Goal: Task Accomplishment & Management: Manage account settings

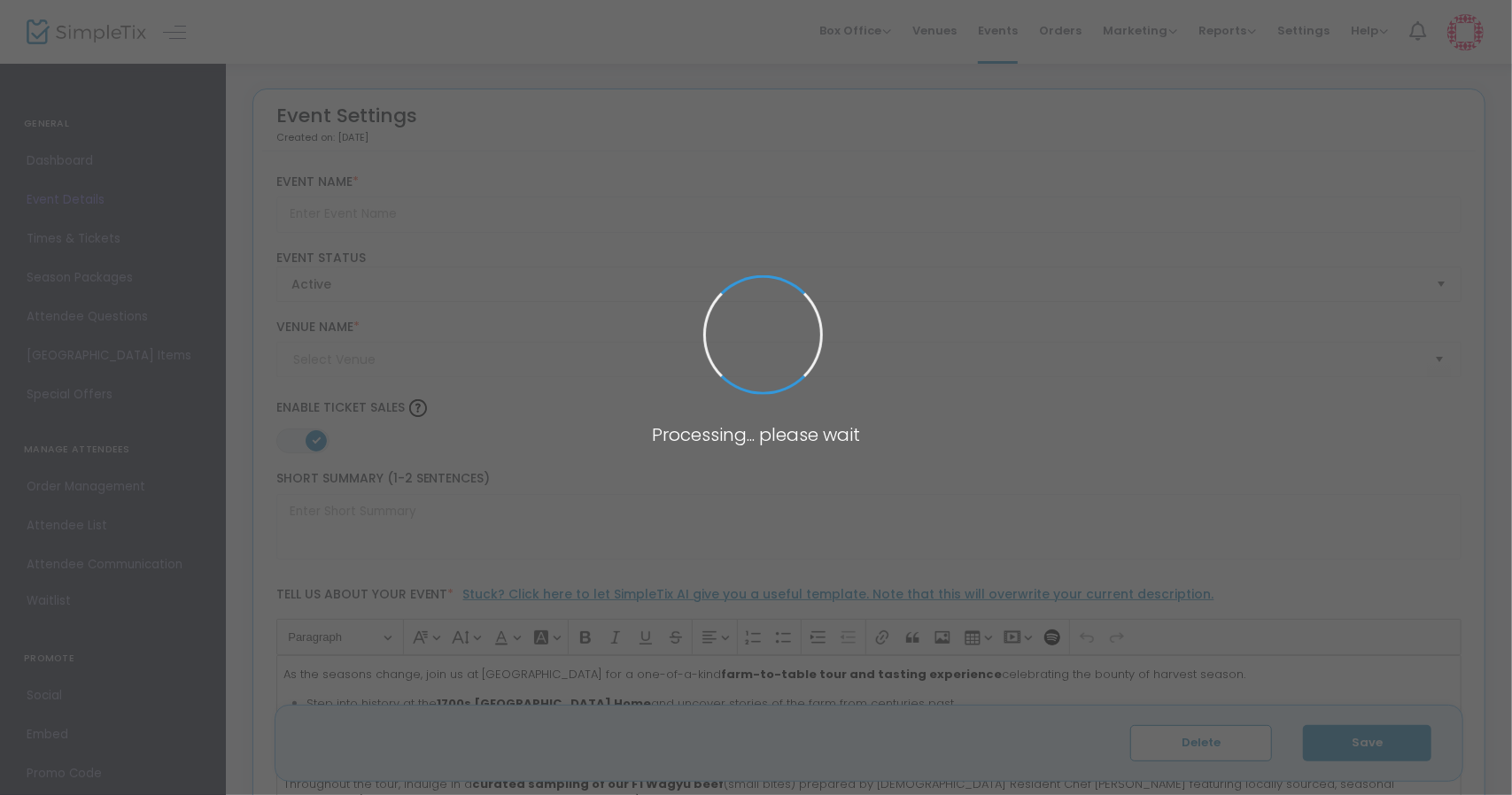
type input "Taste of Ovoka Farm Tour: Harvest Season Edition 9/20"
type textarea "Join us at [GEOGRAPHIC_DATA] for a one-of-a-kind farm-to-table tour and tasting…"
type input "Buy Tickets"
type input "Ovoka Farm"
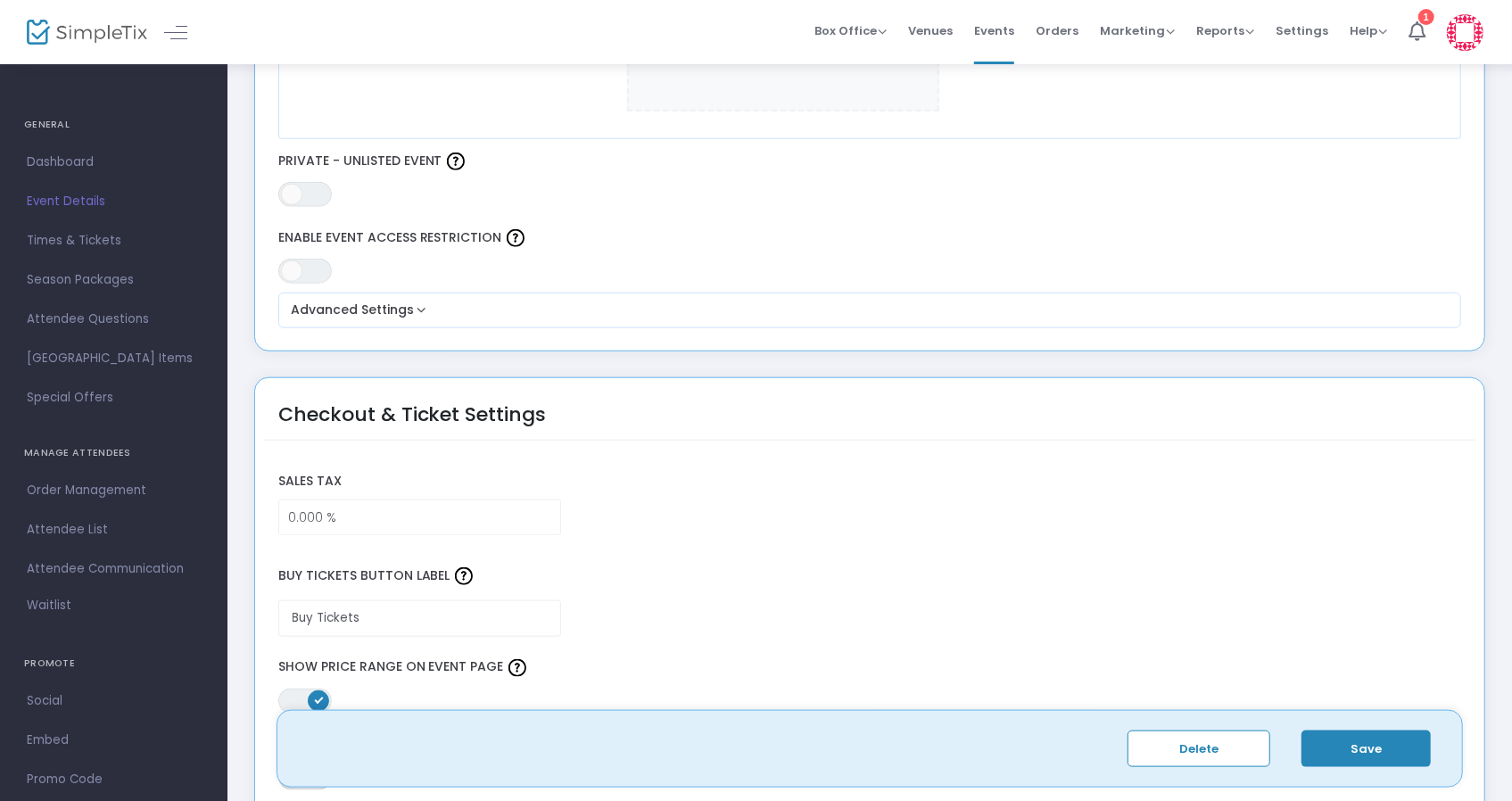
scroll to position [989, 0]
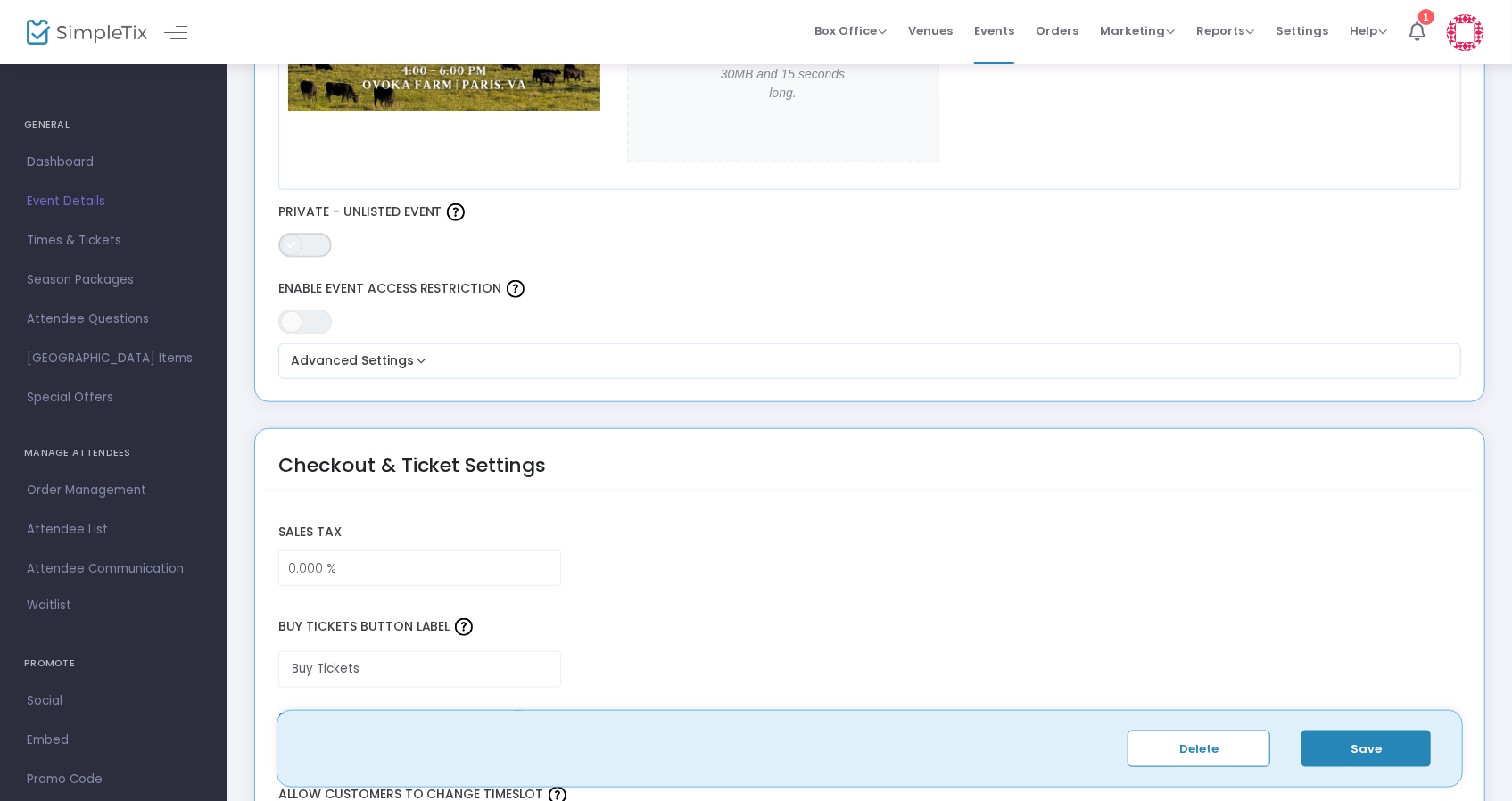
click at [307, 234] on span "ON OFF" at bounding box center [305, 245] width 54 height 25
click at [1385, 745] on button "Save" at bounding box center [1366, 749] width 129 height 37
